Goal: Find specific page/section: Find specific page/section

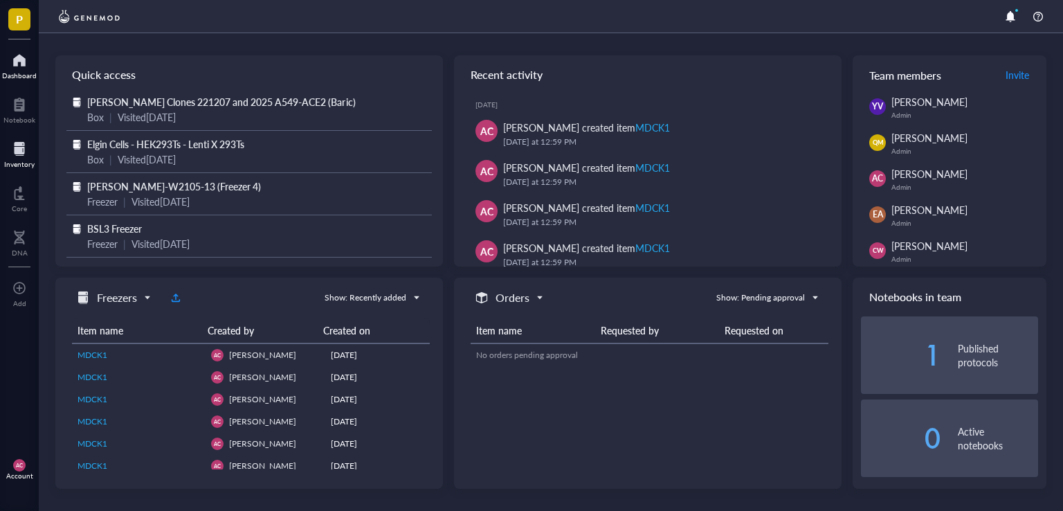
click at [22, 161] on div "Inventory" at bounding box center [19, 164] width 30 height 8
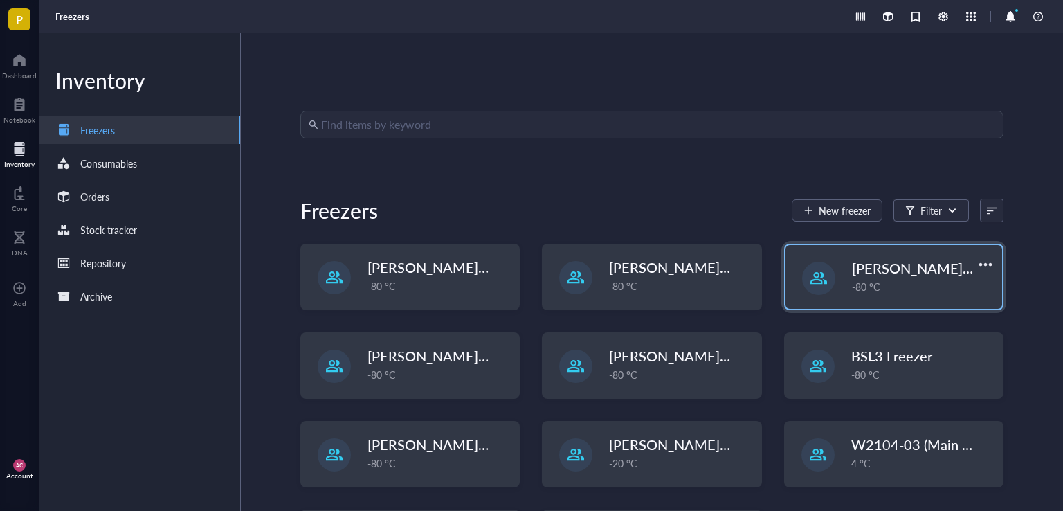
click at [897, 272] on span "[PERSON_NAME]-E2403-05" at bounding box center [941, 267] width 179 height 19
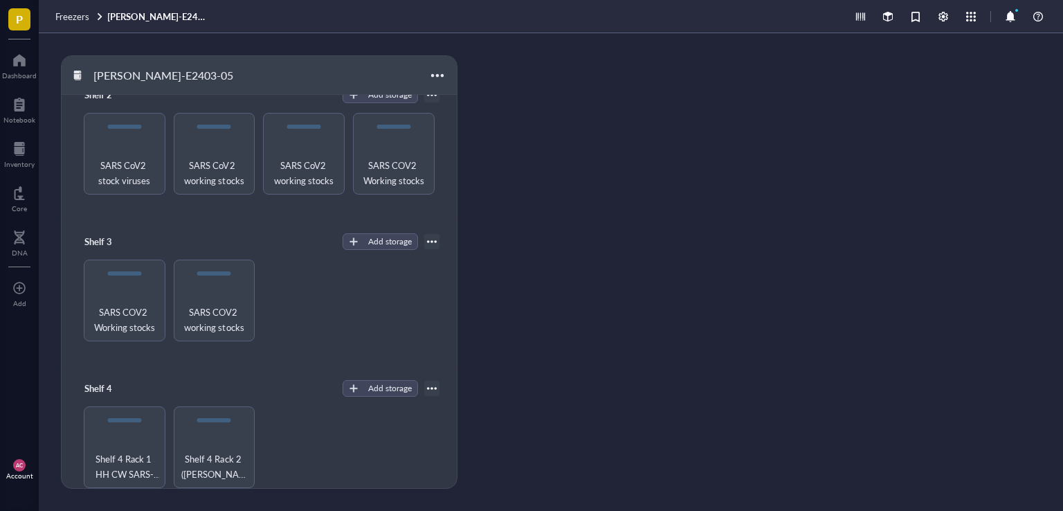
scroll to position [183, 0]
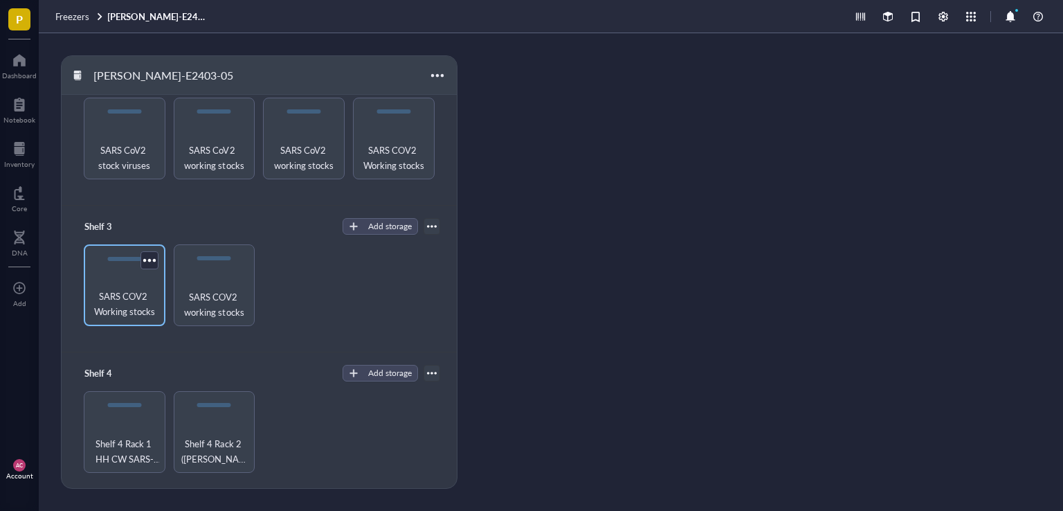
click at [114, 311] on span "SARS COV2 Working stocks" at bounding box center [125, 304] width 68 height 30
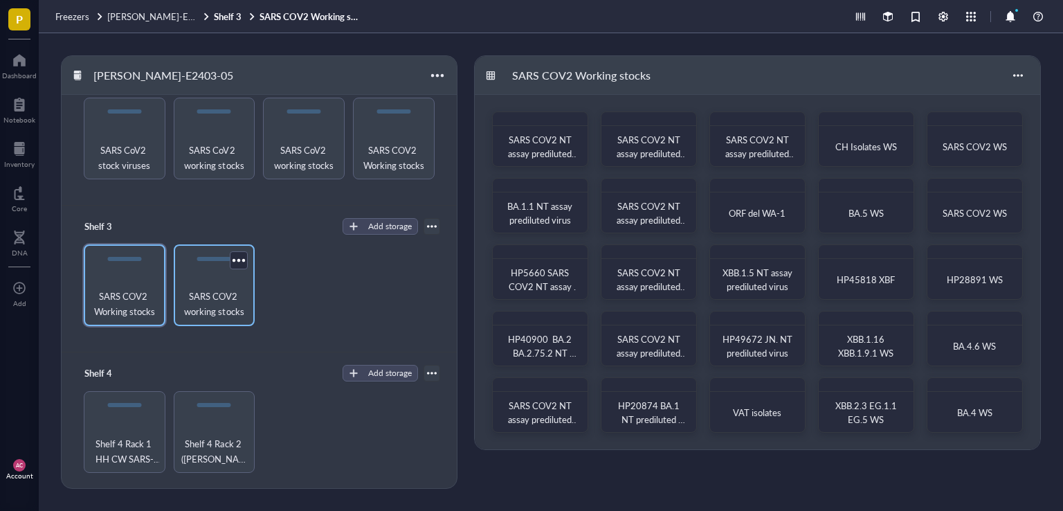
click at [214, 292] on span "SARS COV2 working stocks" at bounding box center [215, 304] width 68 height 30
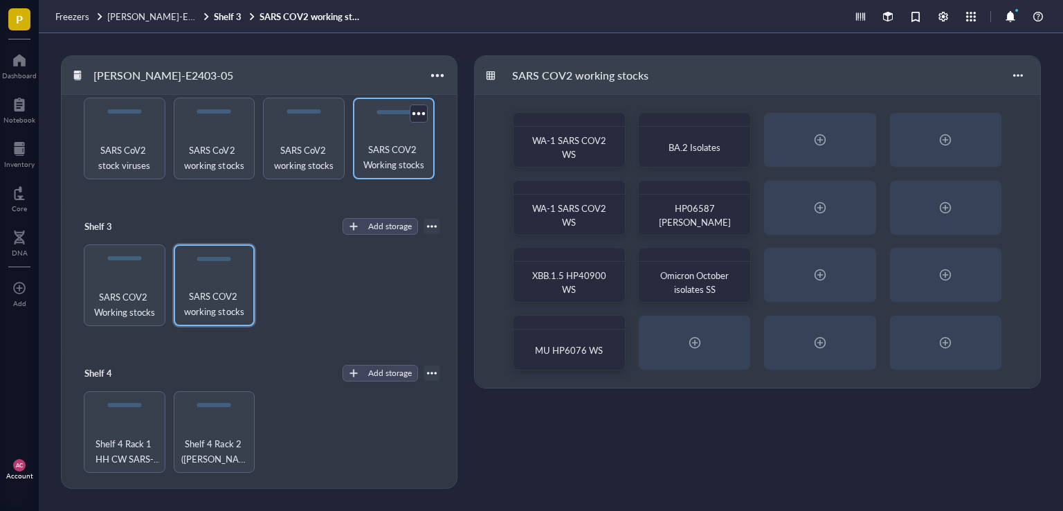
click at [413, 157] on span "SARS COV2 Working stocks" at bounding box center [394, 157] width 68 height 30
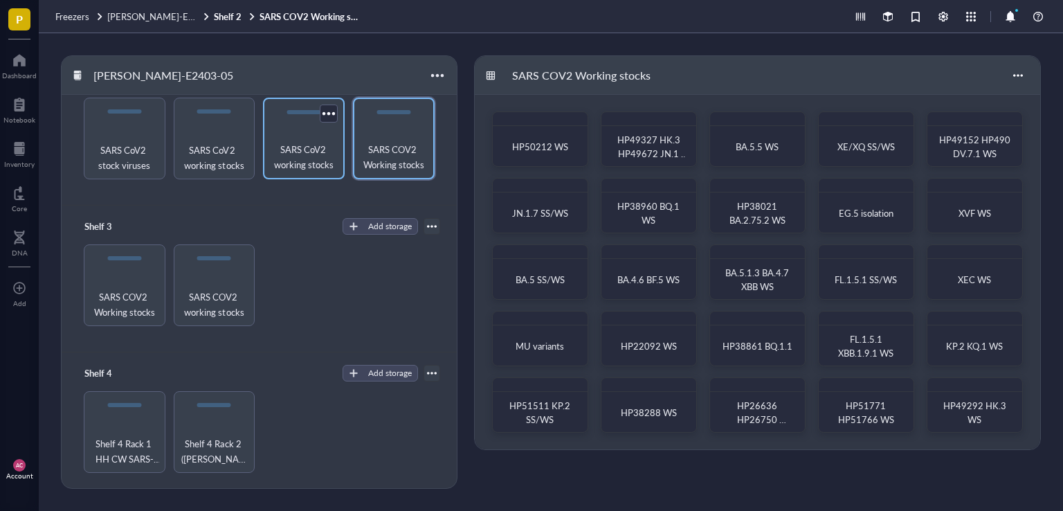
click at [310, 161] on span "SARS CoV2 working stocks" at bounding box center [304, 157] width 68 height 30
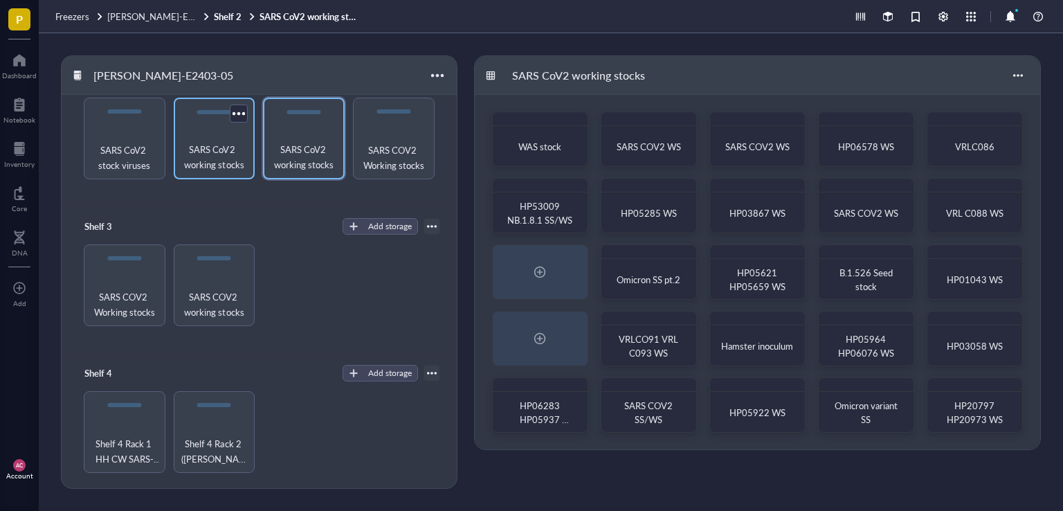
click at [227, 166] on span "SARS CoV2 working stocks" at bounding box center [215, 157] width 68 height 30
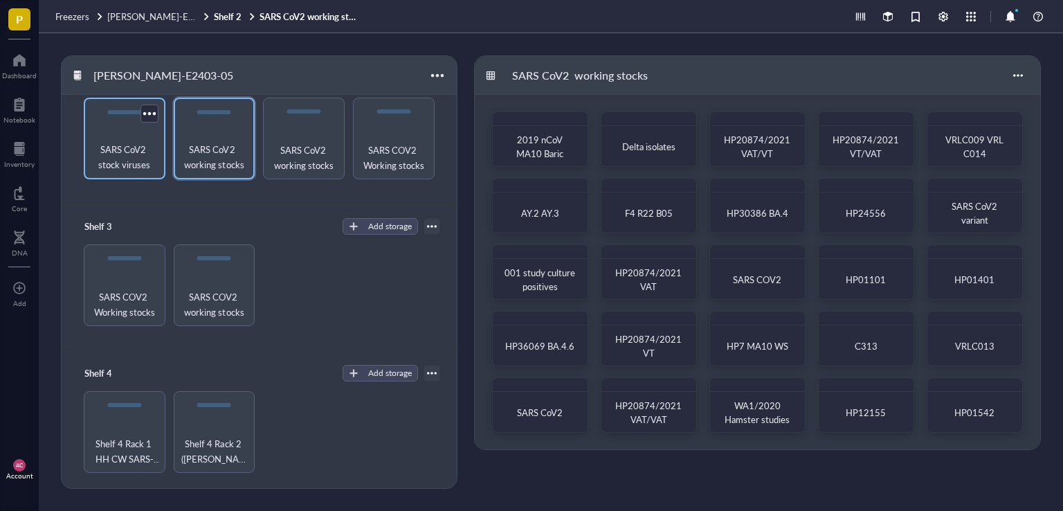
click at [139, 167] on span "SARS CoV2 stock viruses" at bounding box center [125, 157] width 68 height 30
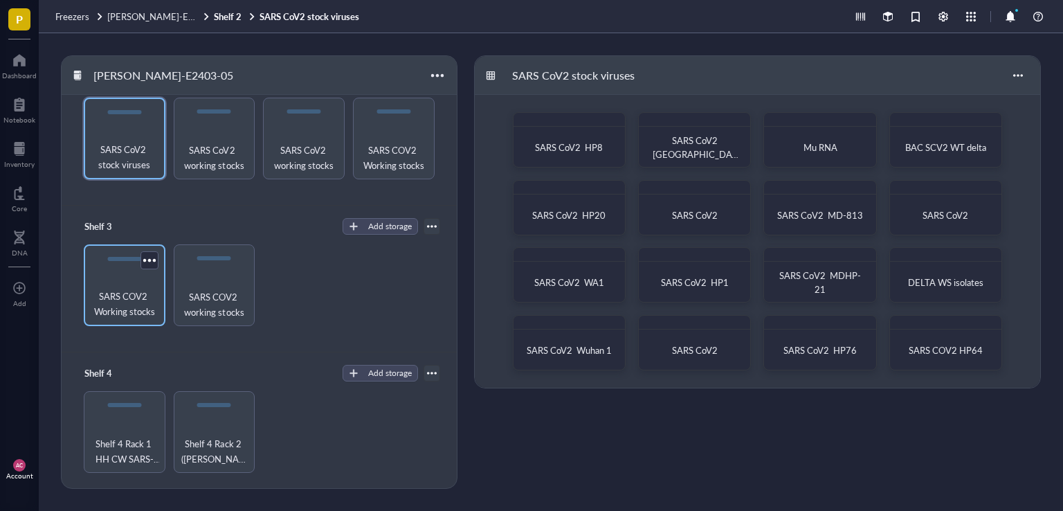
click at [146, 316] on span "SARS COV2 Working stocks" at bounding box center [125, 304] width 68 height 30
